Goal: Task Accomplishment & Management: Use online tool/utility

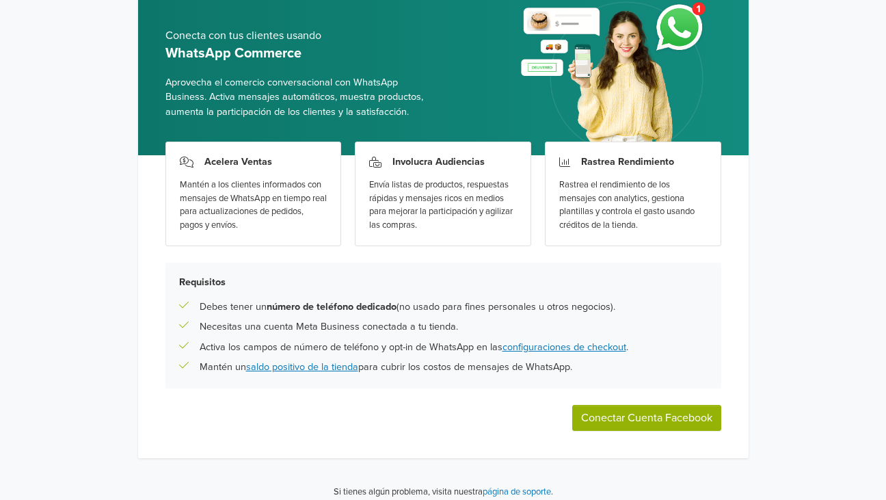
scroll to position [80, 0]
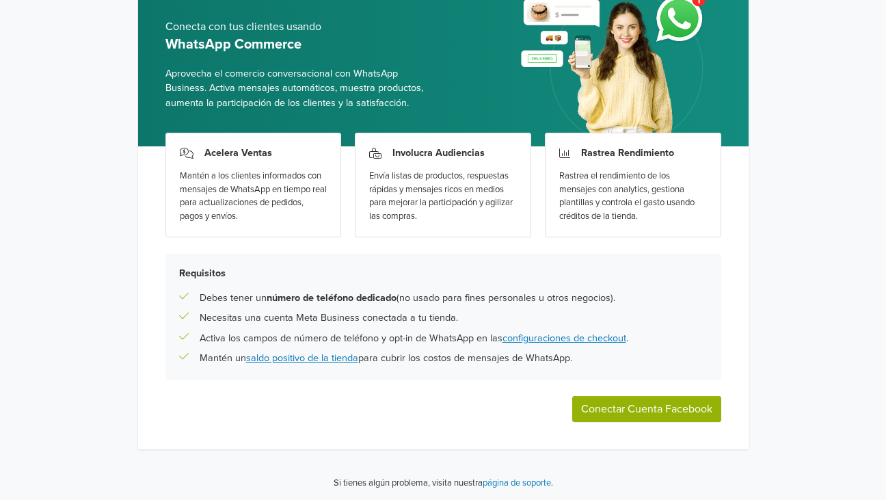
click at [608, 417] on button "Conectar Cuenta Facebook" at bounding box center [646, 409] width 149 height 26
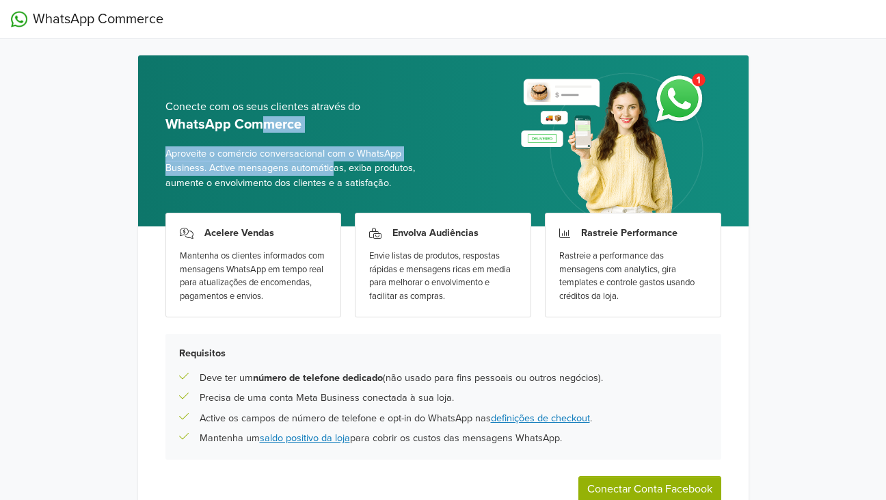
drag, startPoint x: 335, startPoint y: 170, endPoint x: 265, endPoint y: 120, distance: 86.7
click at [265, 120] on div "Conecte com os seus clientes através do WhatsApp Commerce Aproveite o comércio …" at bounding box center [298, 145] width 267 height 161
click at [373, 144] on div "Conecte com os seus clientes através do WhatsApp Commerce Aproveite o comércio …" at bounding box center [298, 145] width 267 height 161
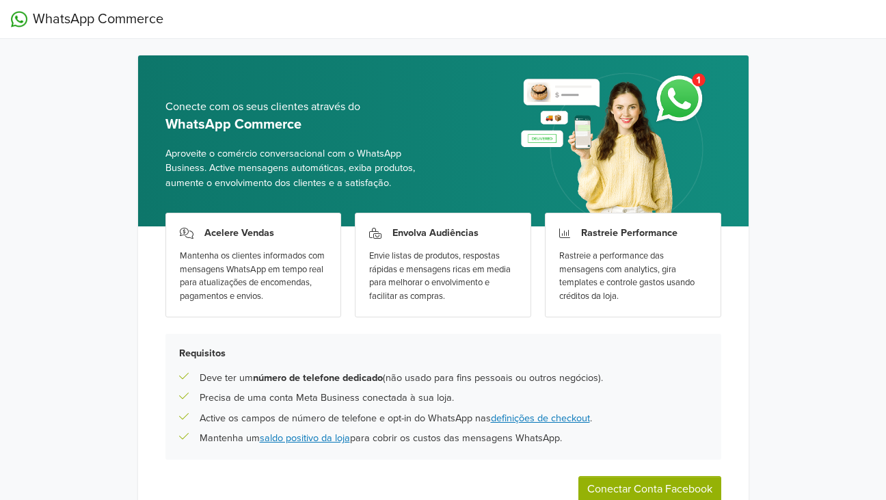
scroll to position [80, 0]
